Goal: Information Seeking & Learning: Learn about a topic

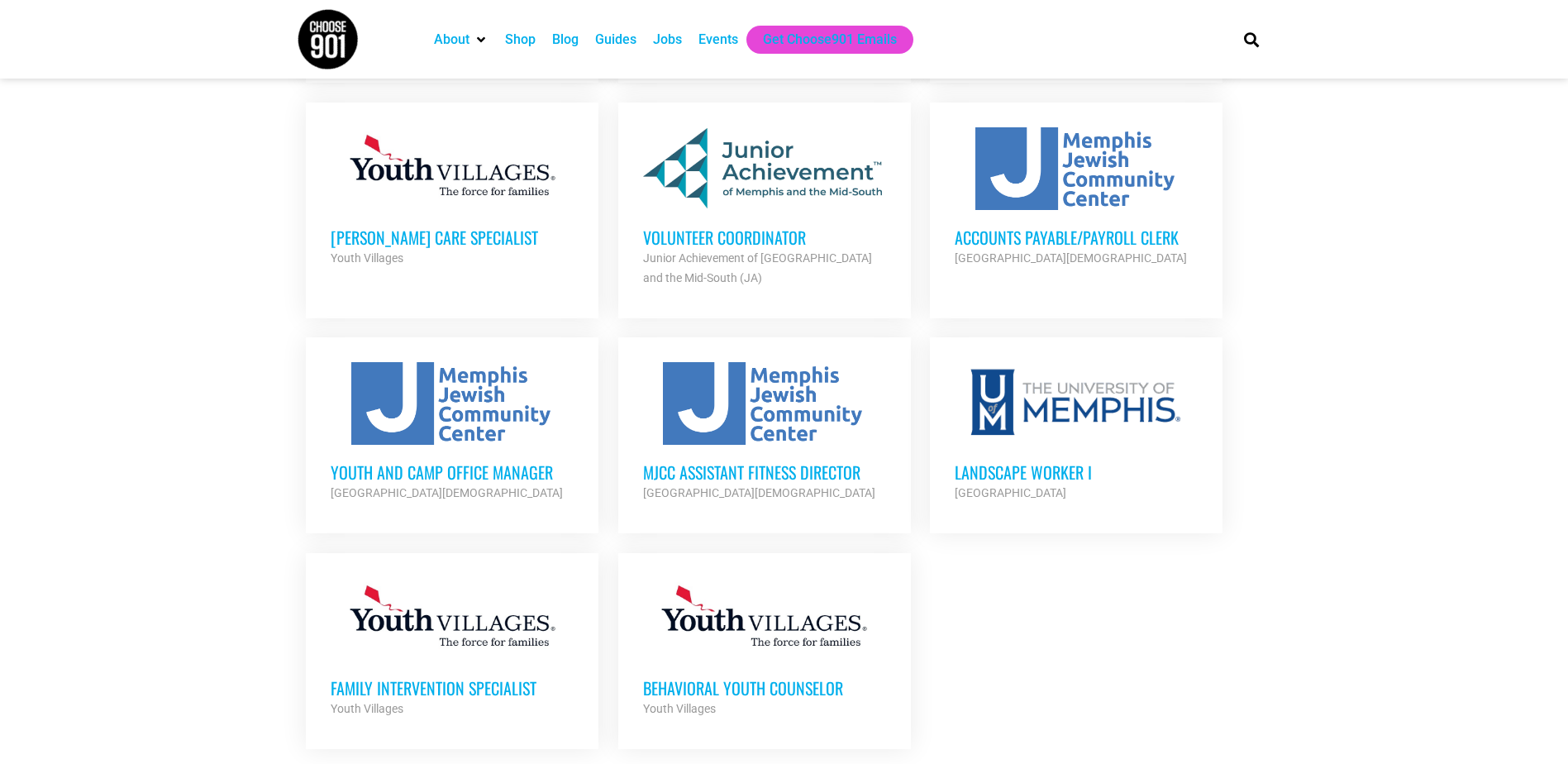
scroll to position [1653, 0]
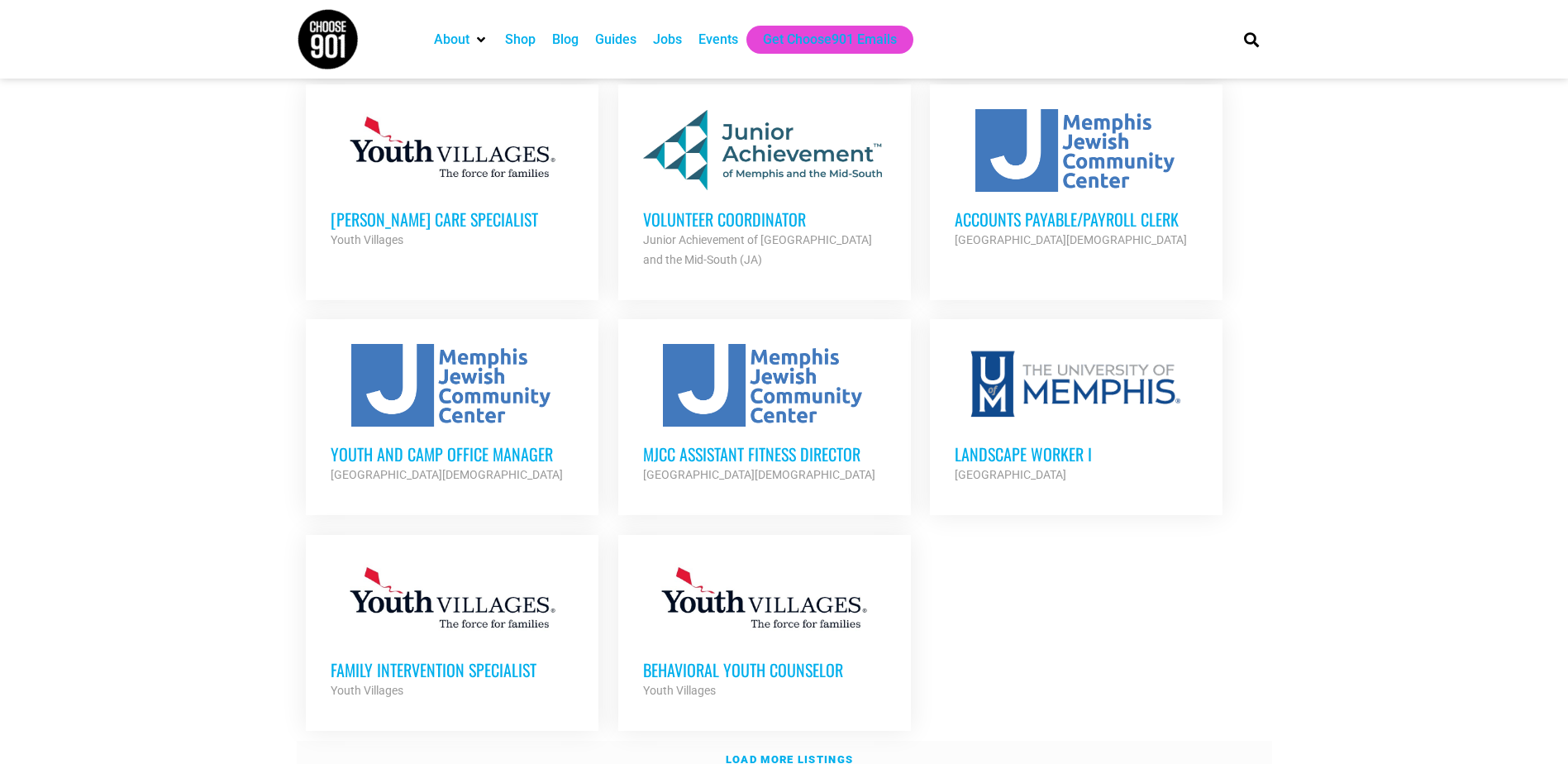
click at [800, 753] on strong "Load more listings" at bounding box center [789, 759] width 127 height 12
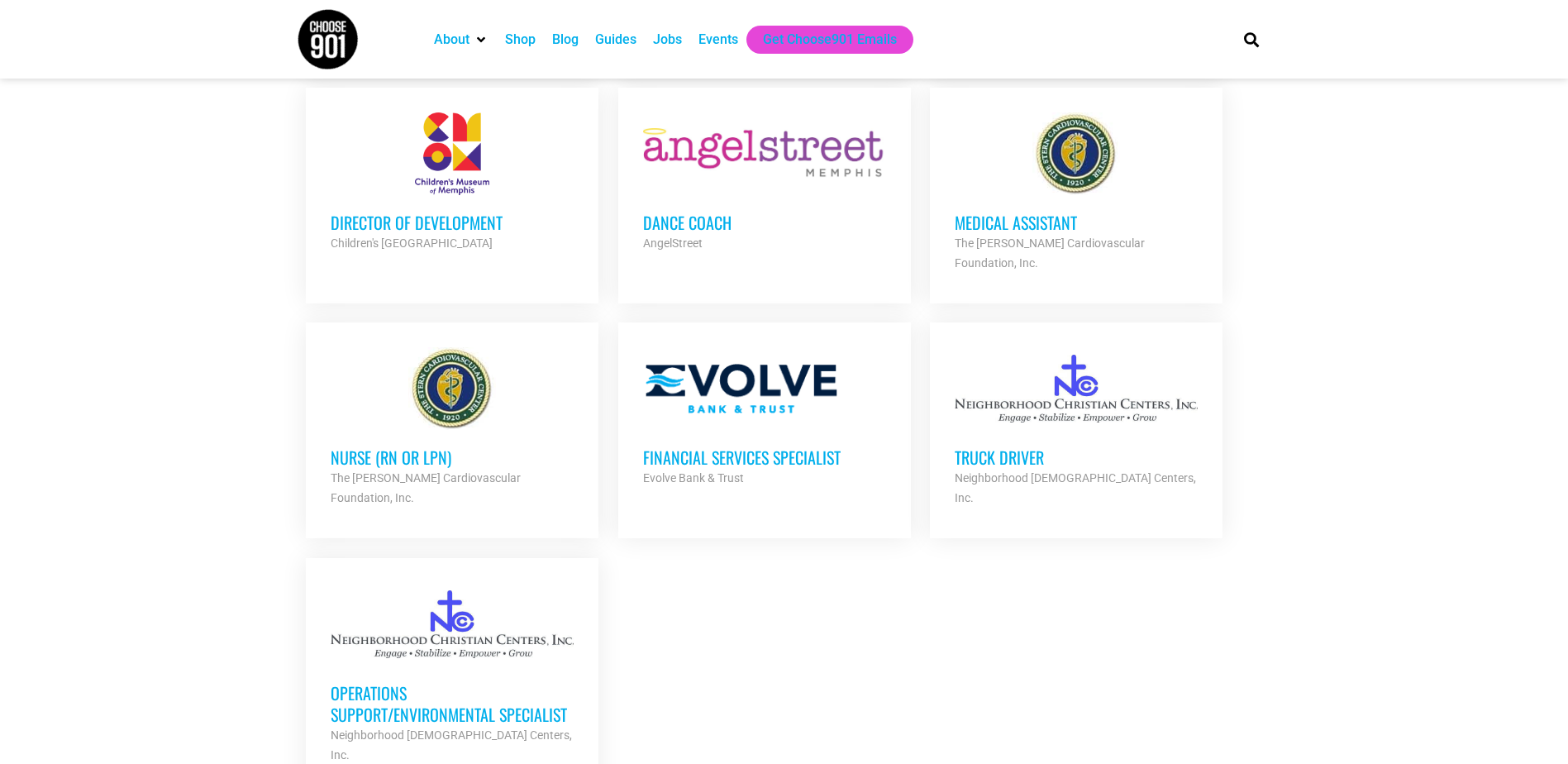
scroll to position [3307, 0]
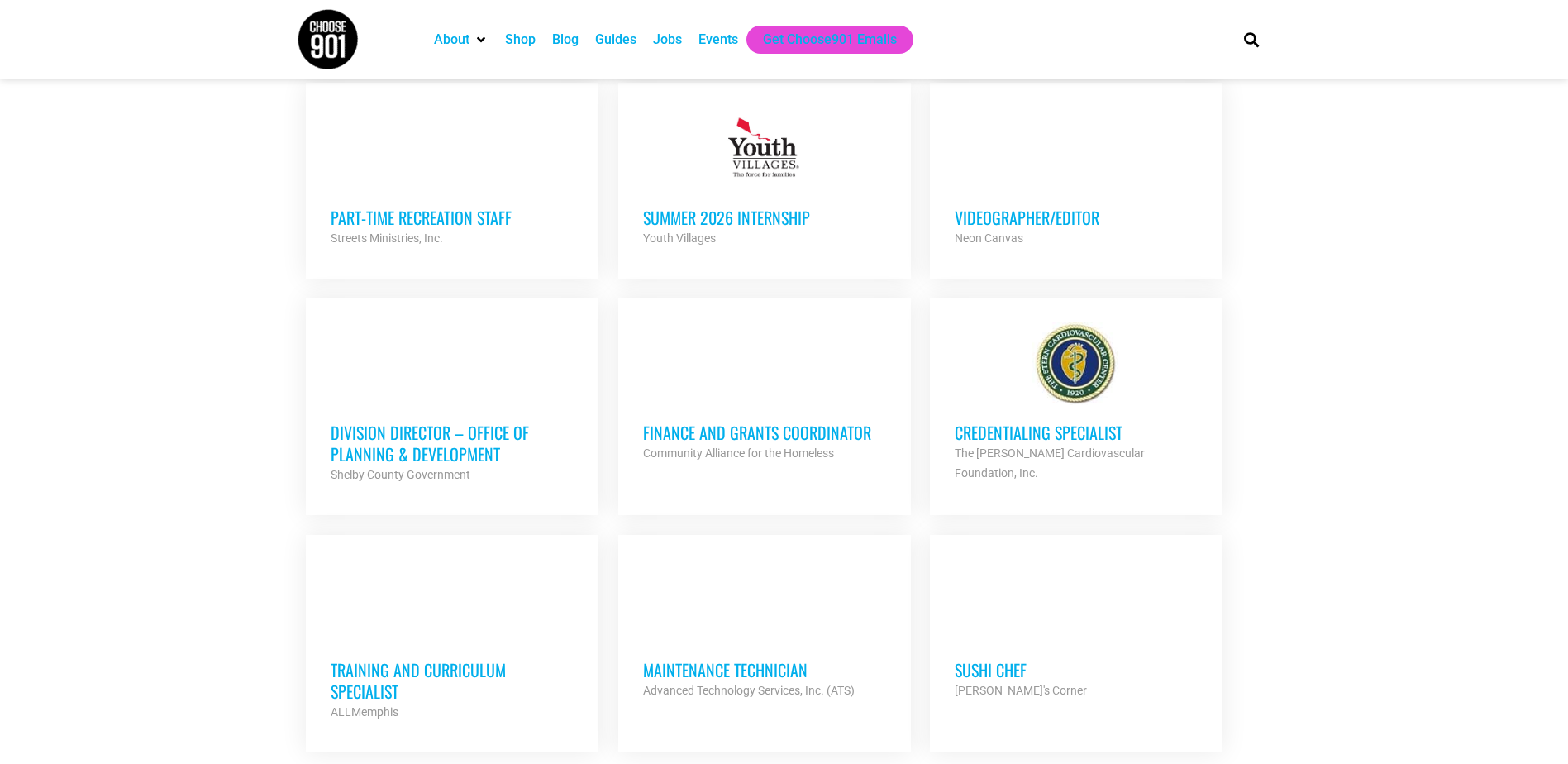
scroll to position [4629, 0]
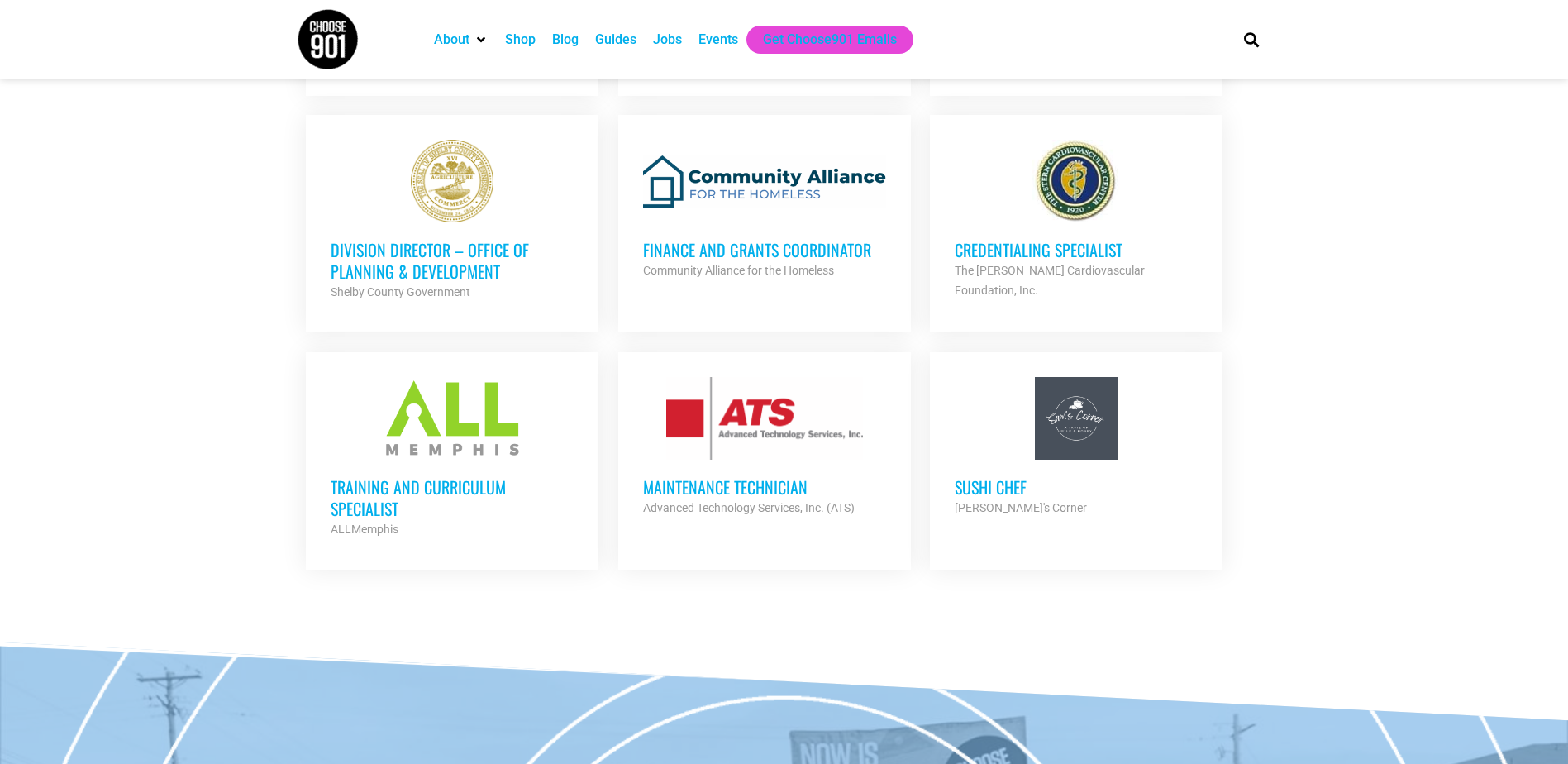
click at [503, 519] on div "ALLMemphis" at bounding box center [452, 529] width 243 height 20
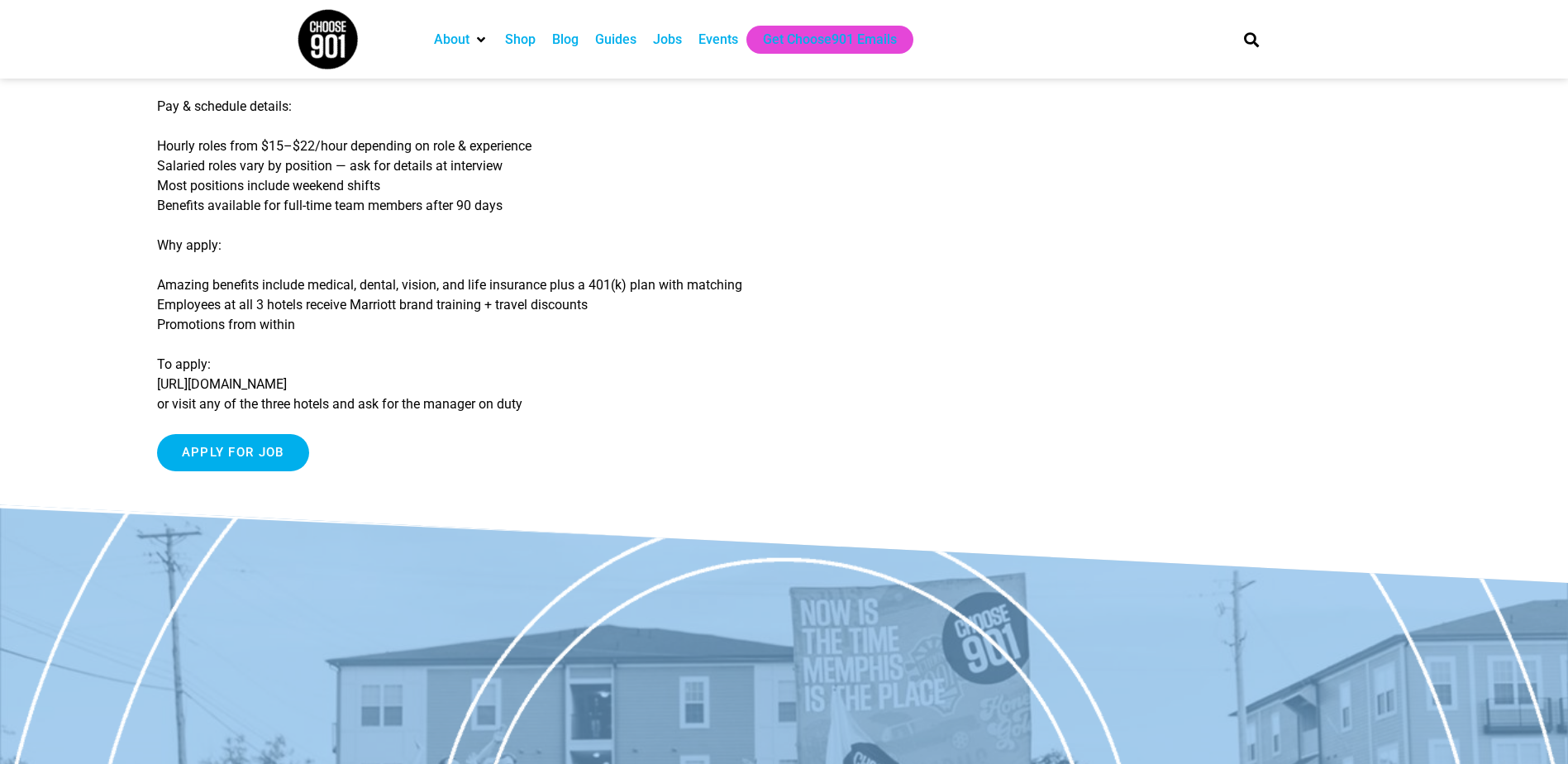
scroll to position [413, 0]
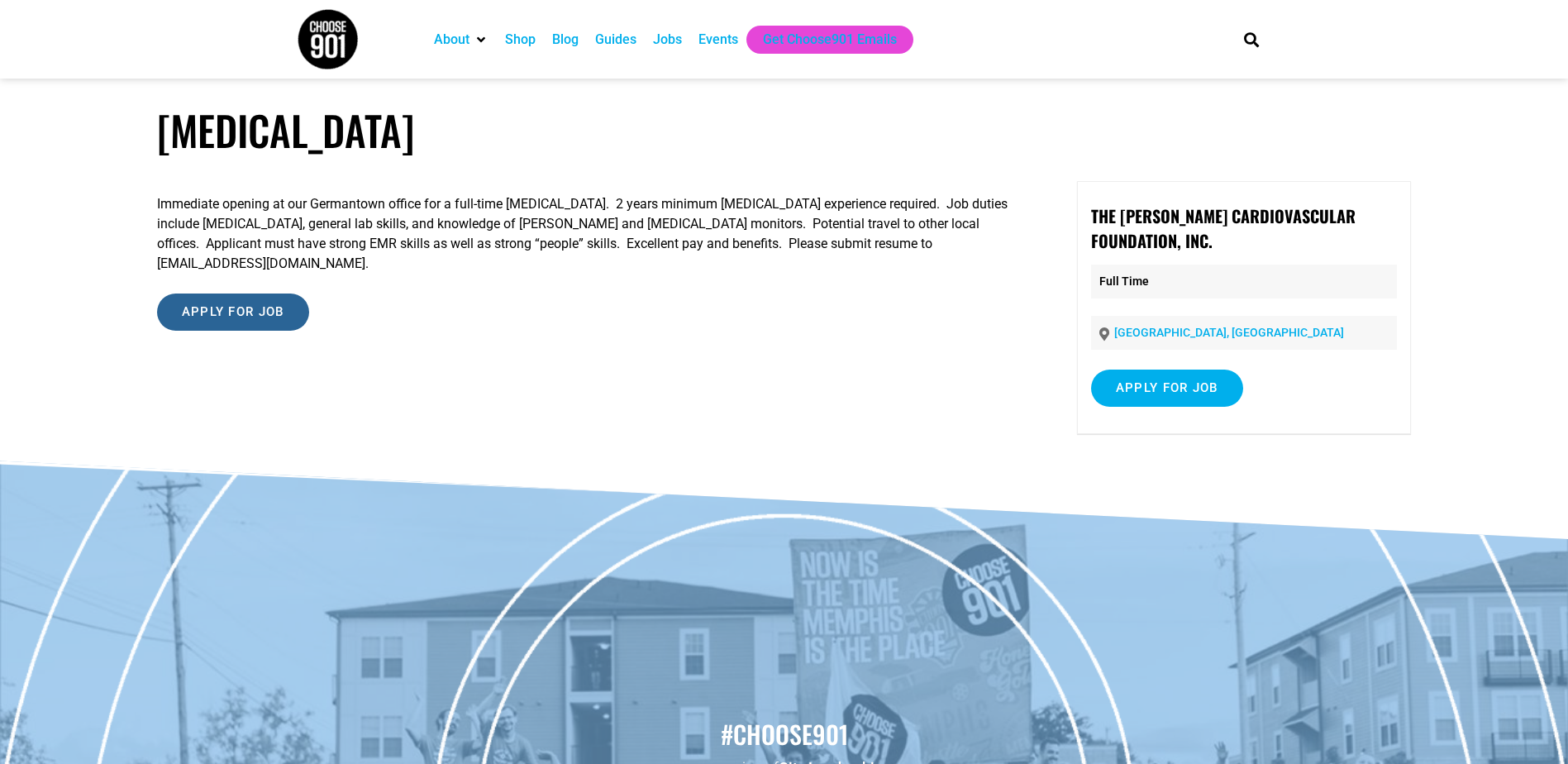
click at [198, 299] on input "Apply for job" at bounding box center [232, 312] width 152 height 37
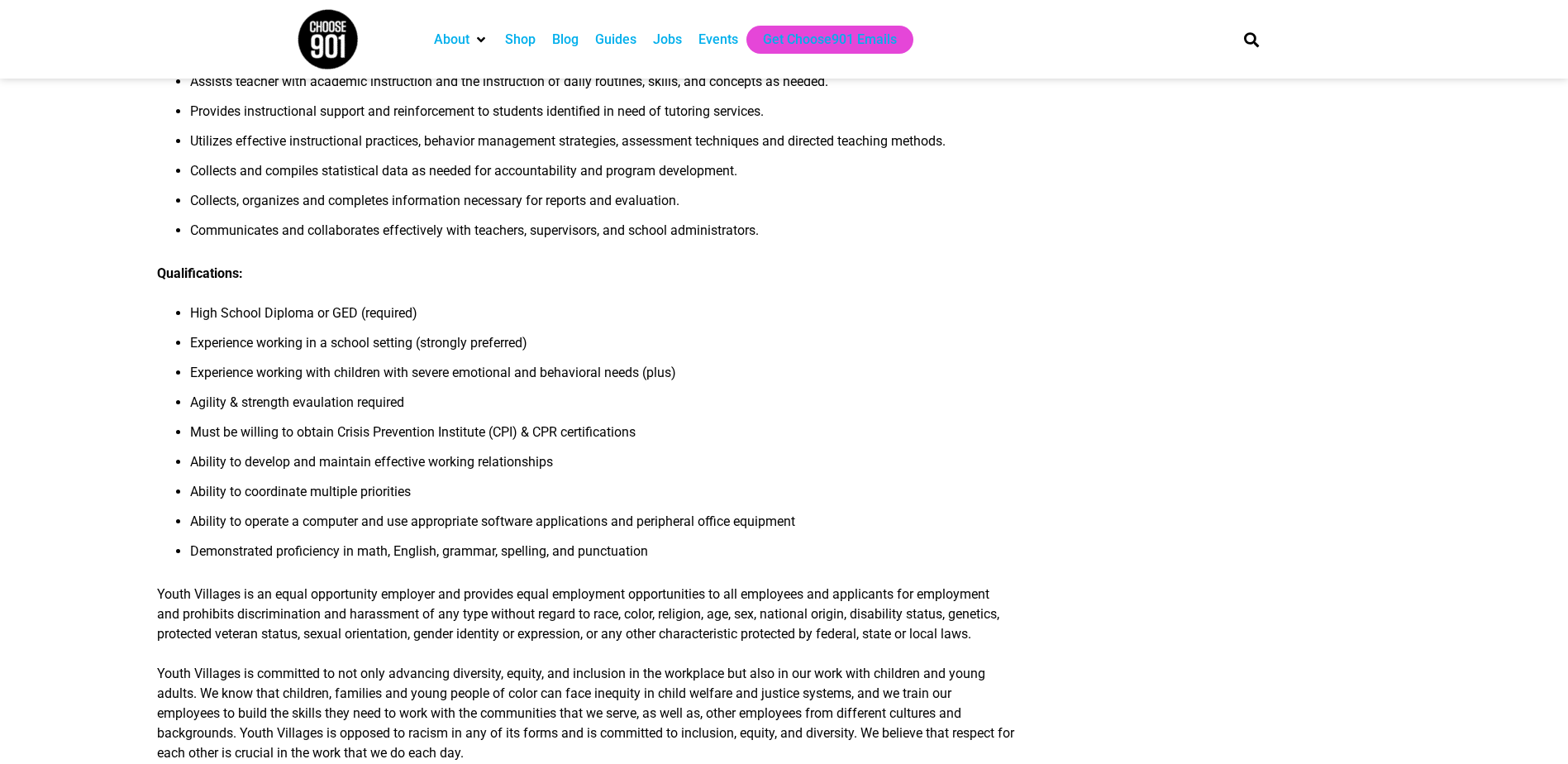
scroll to position [1240, 0]
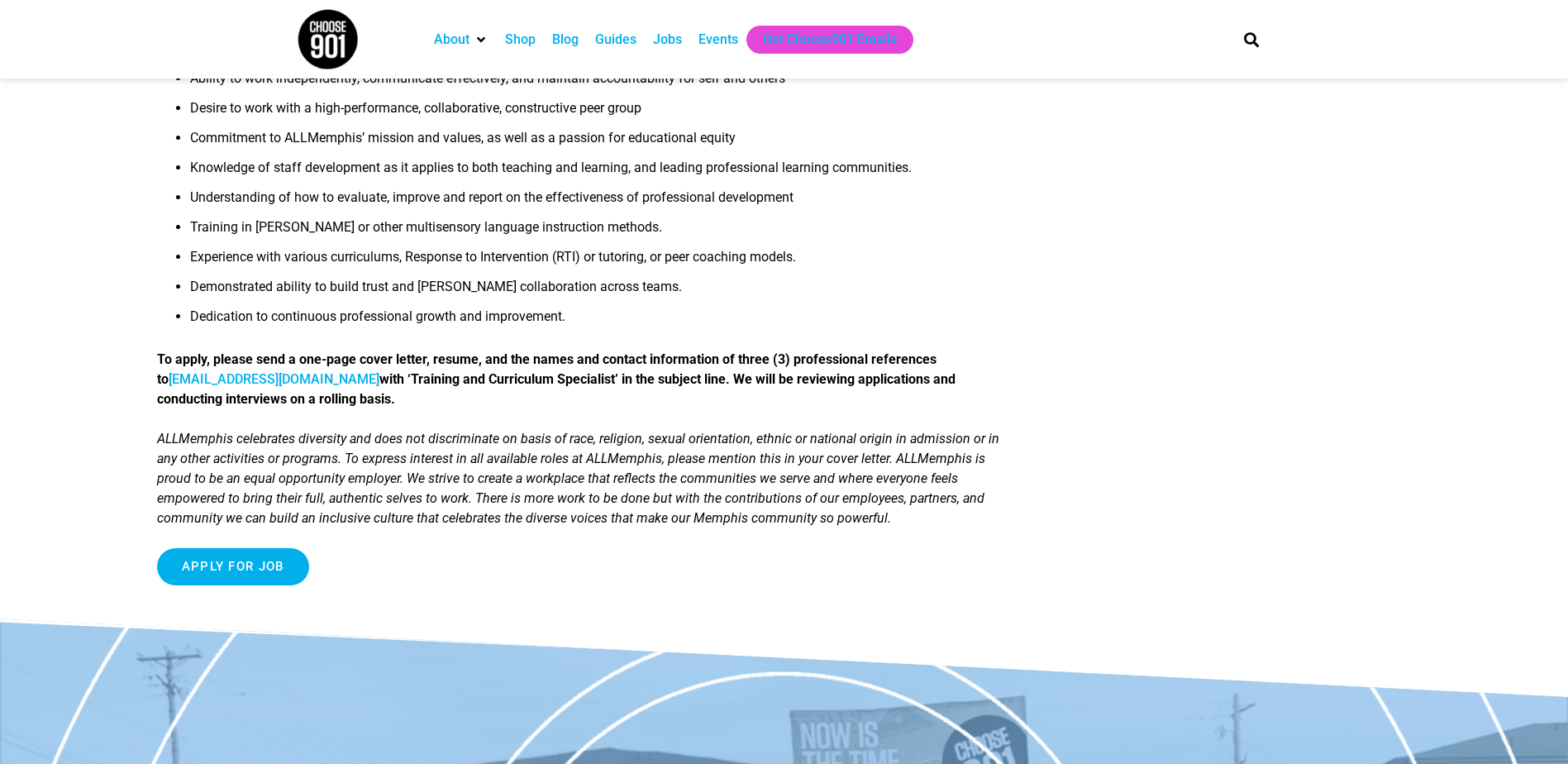
scroll to position [1115, 0]
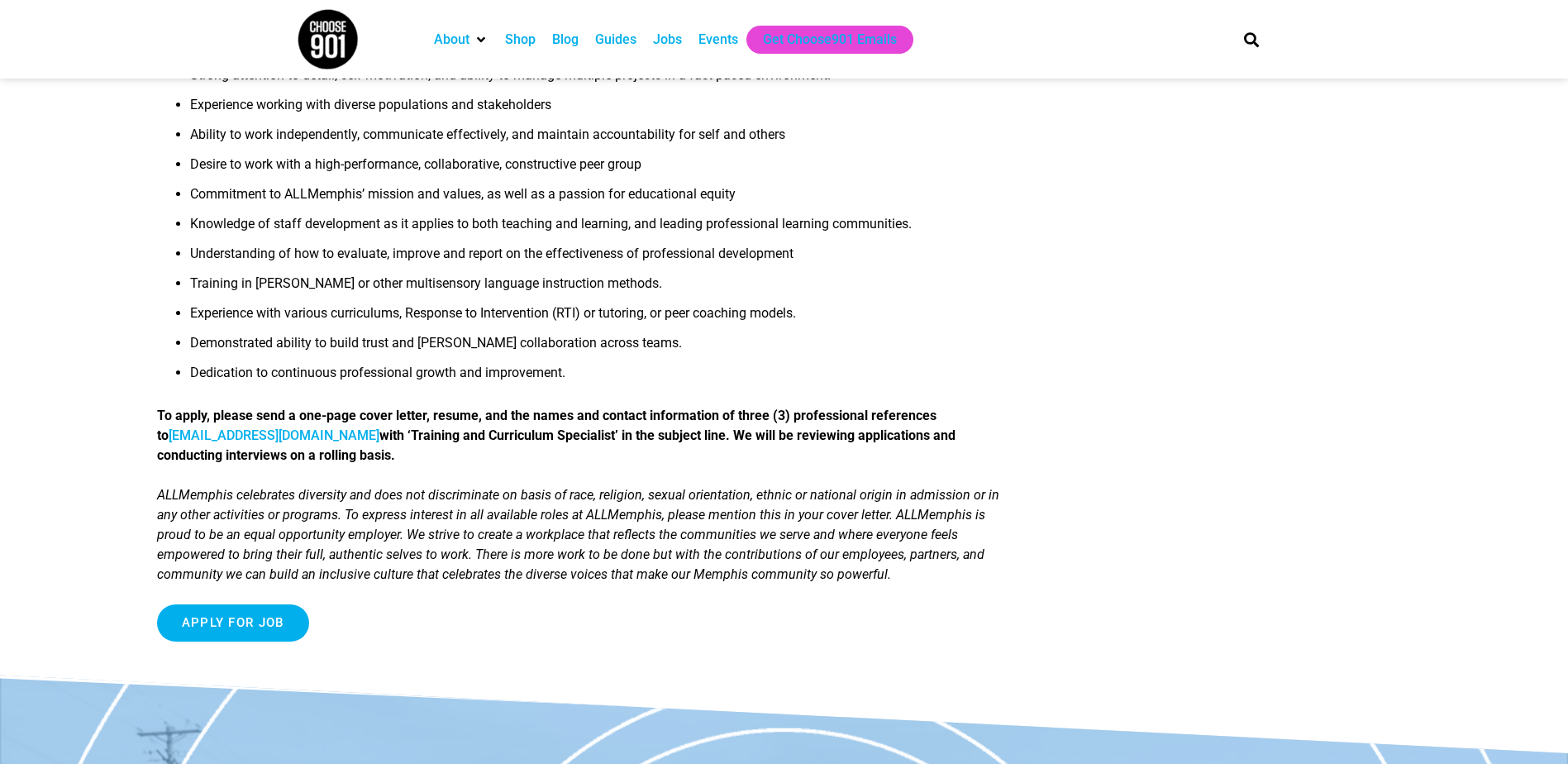
click at [504, 513] on em "ALLMemphis celebrates diversity and does not discriminate on basis of race, rel…" at bounding box center [578, 534] width 842 height 95
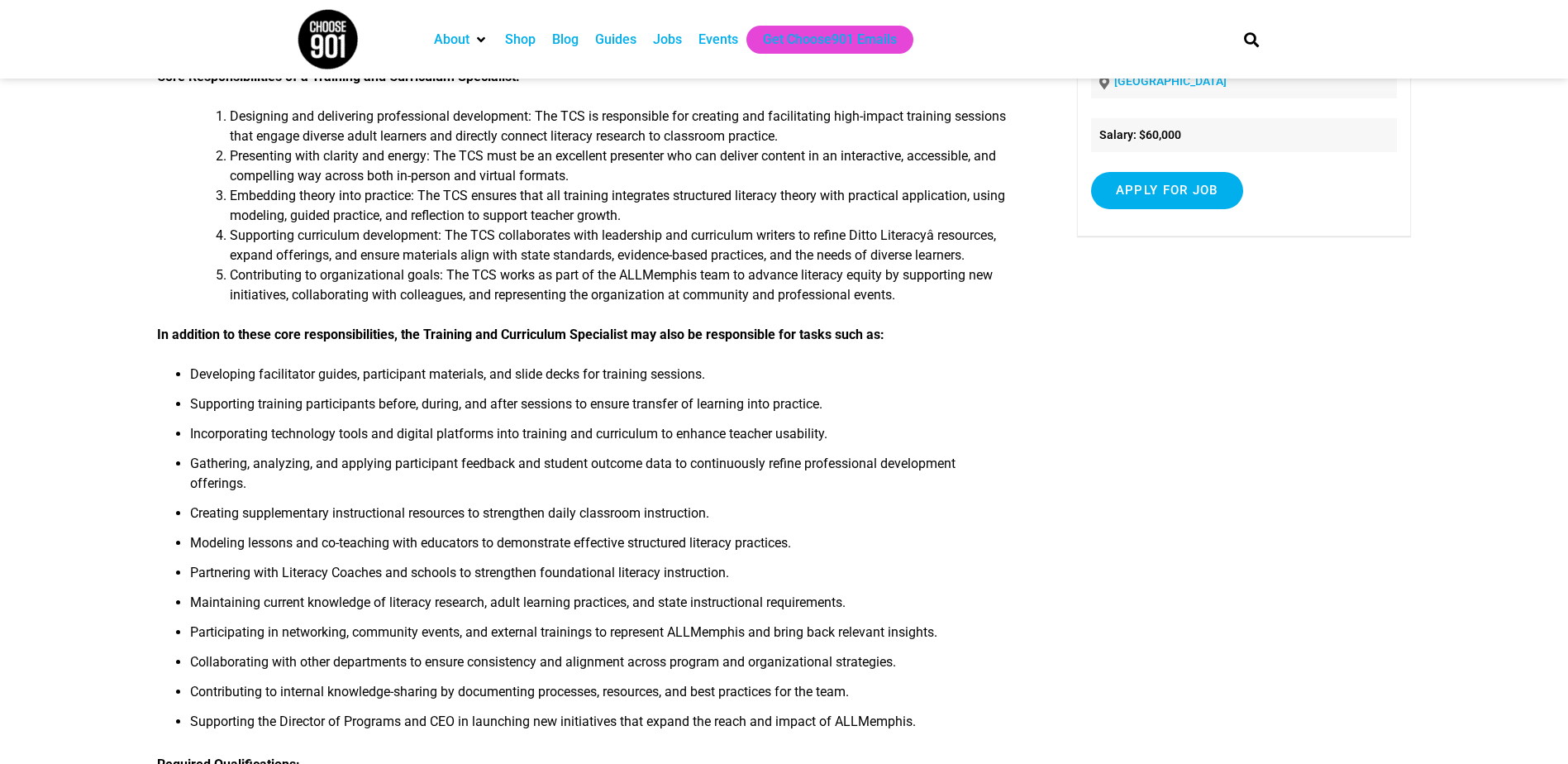
scroll to position [40, 0]
